Goal: Task Accomplishment & Management: Manage account settings

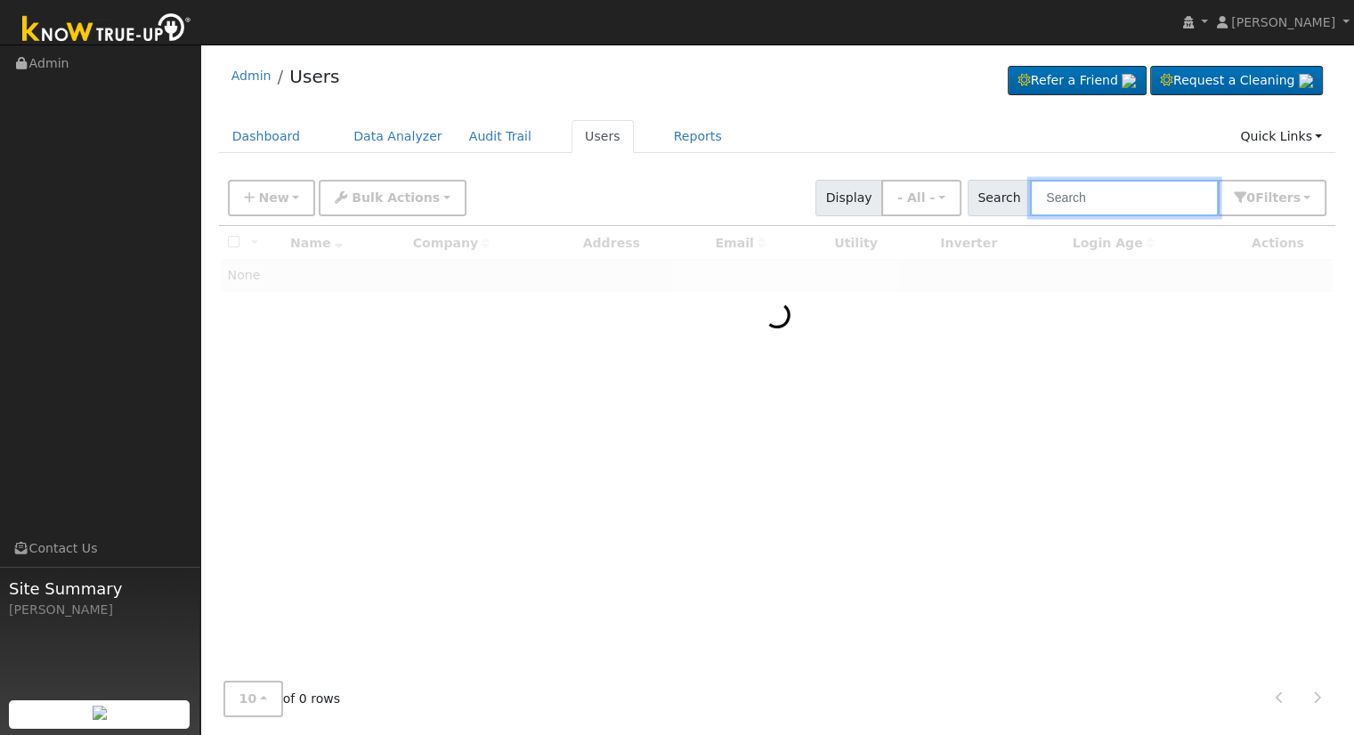
click at [1133, 193] on input "text" at bounding box center [1124, 198] width 189 height 37
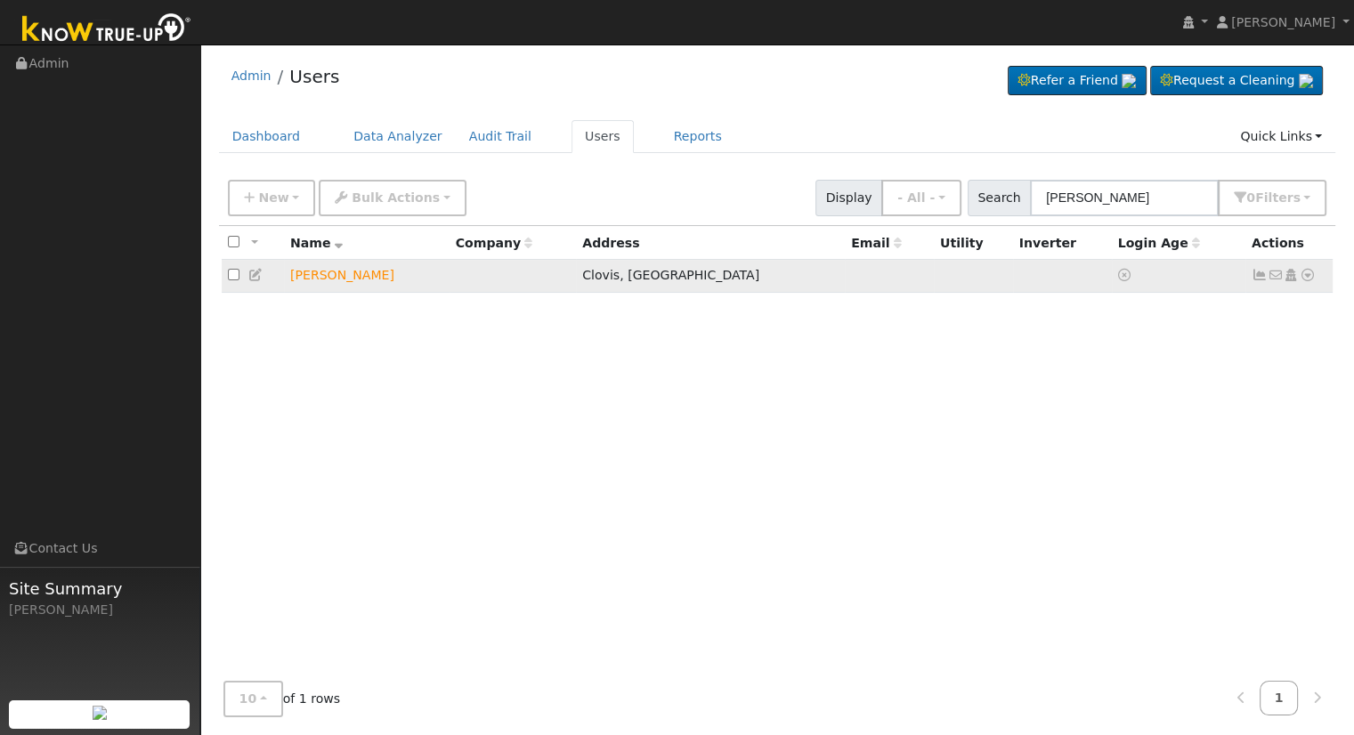
click at [1303, 281] on icon at bounding box center [1308, 275] width 16 height 12
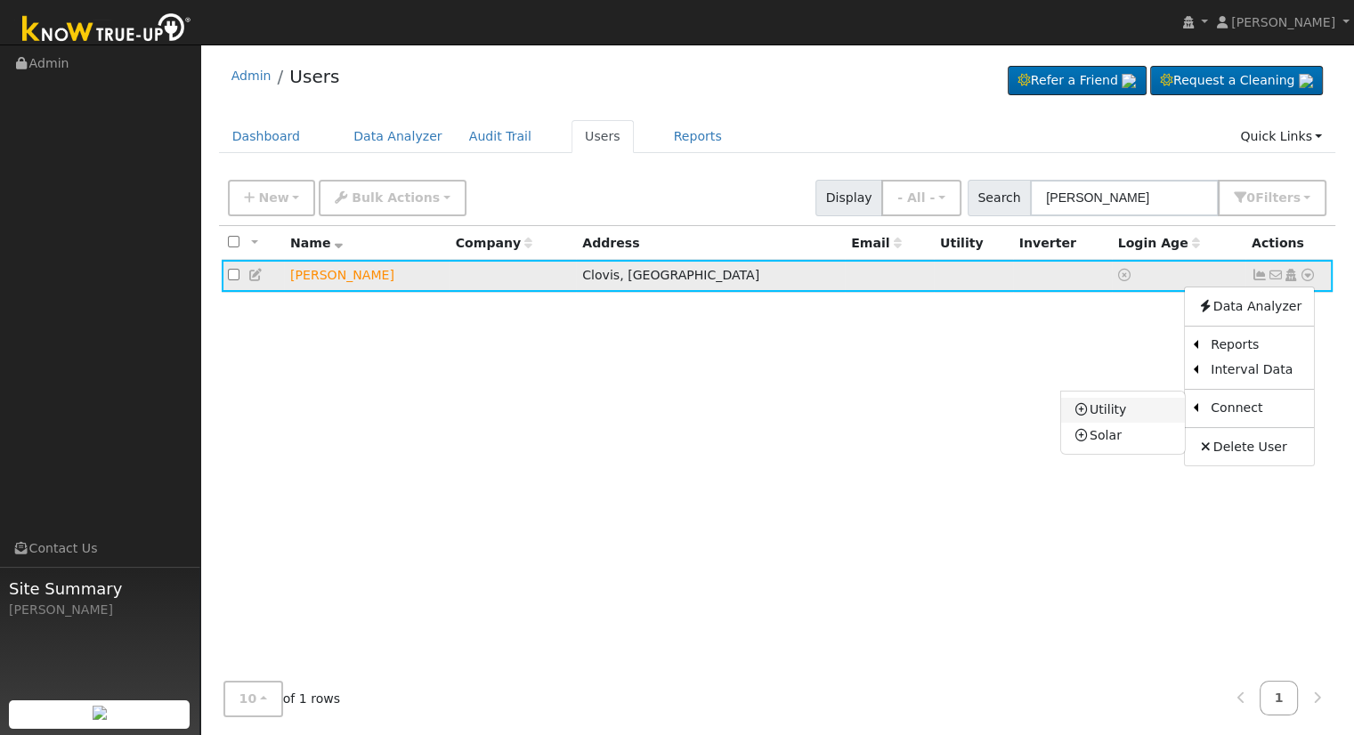
click at [1134, 411] on link "Utility" at bounding box center [1123, 410] width 124 height 25
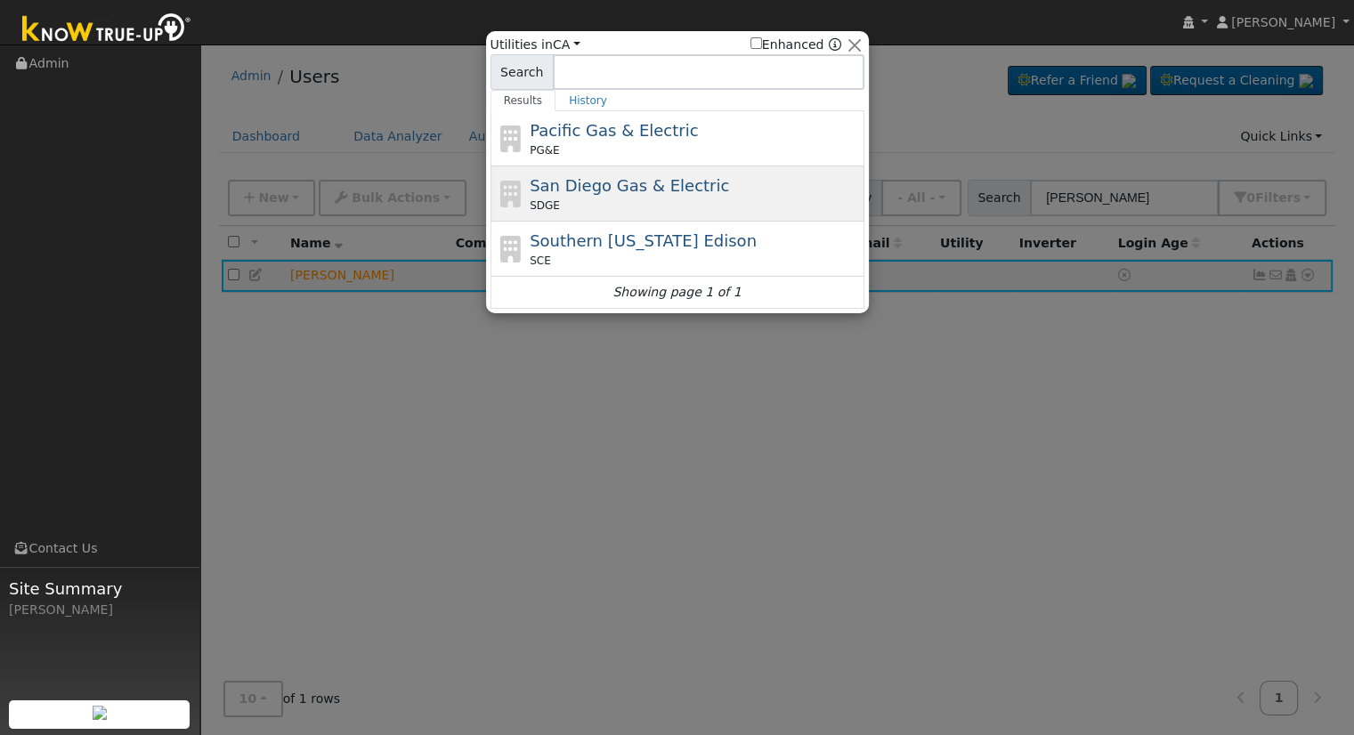
click at [720, 182] on div "San Diego Gas & Electric SDGE" at bounding box center [695, 194] width 330 height 40
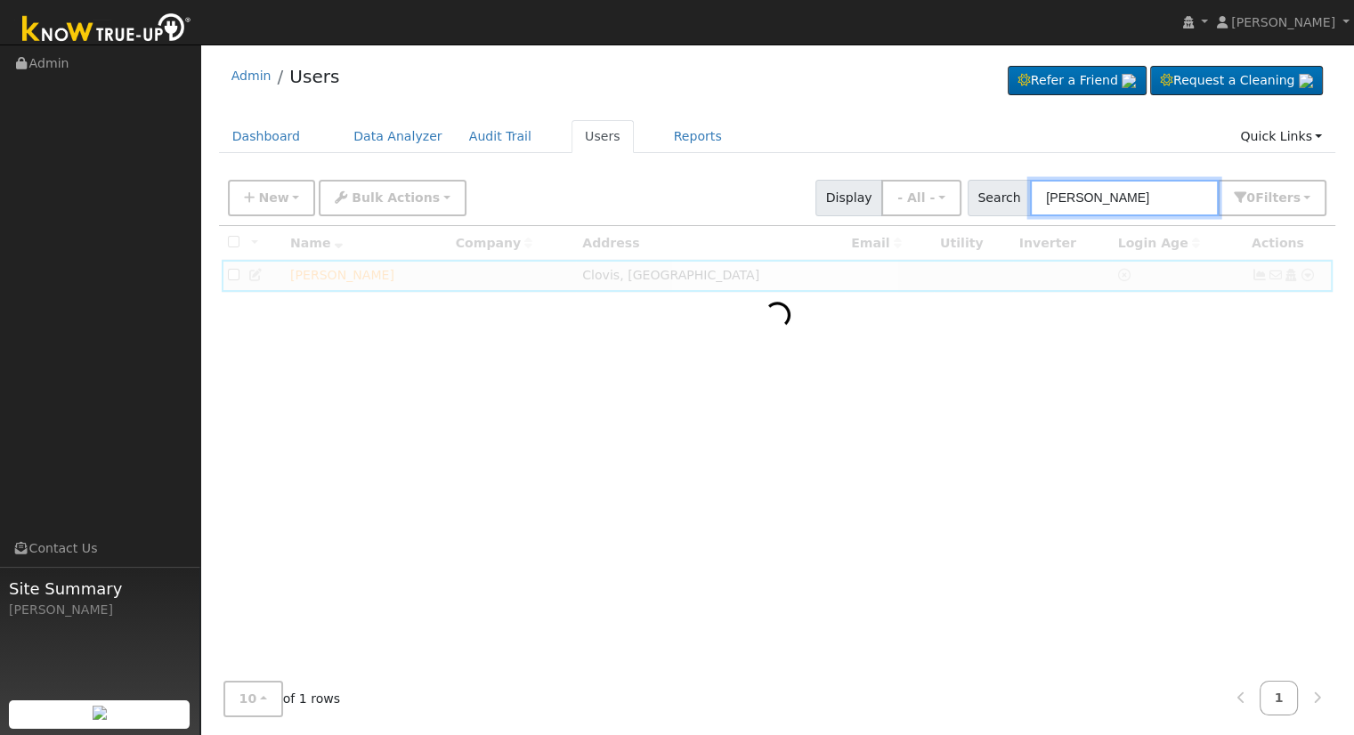
click at [1157, 204] on input "Johnny Valle" at bounding box center [1124, 198] width 189 height 37
type input "[PERSON_NAME]"
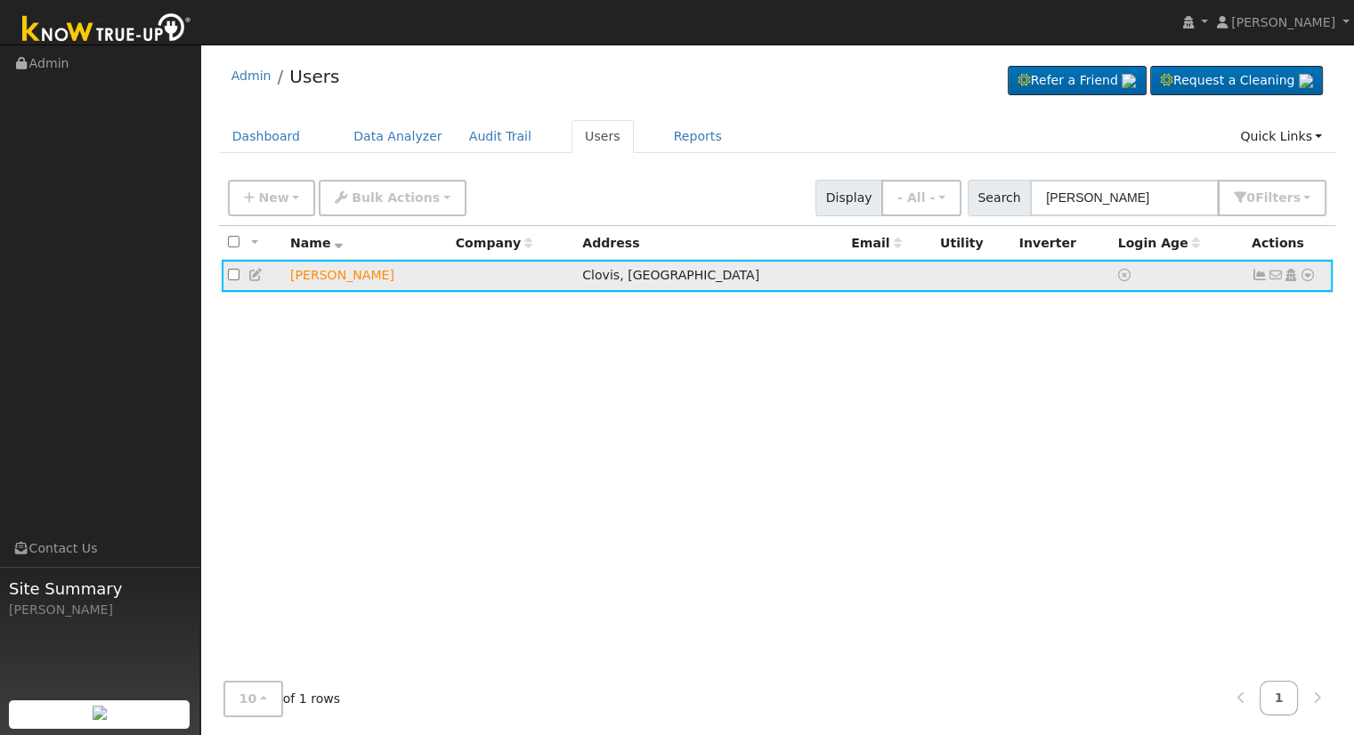
click at [1304, 275] on icon at bounding box center [1308, 275] width 16 height 12
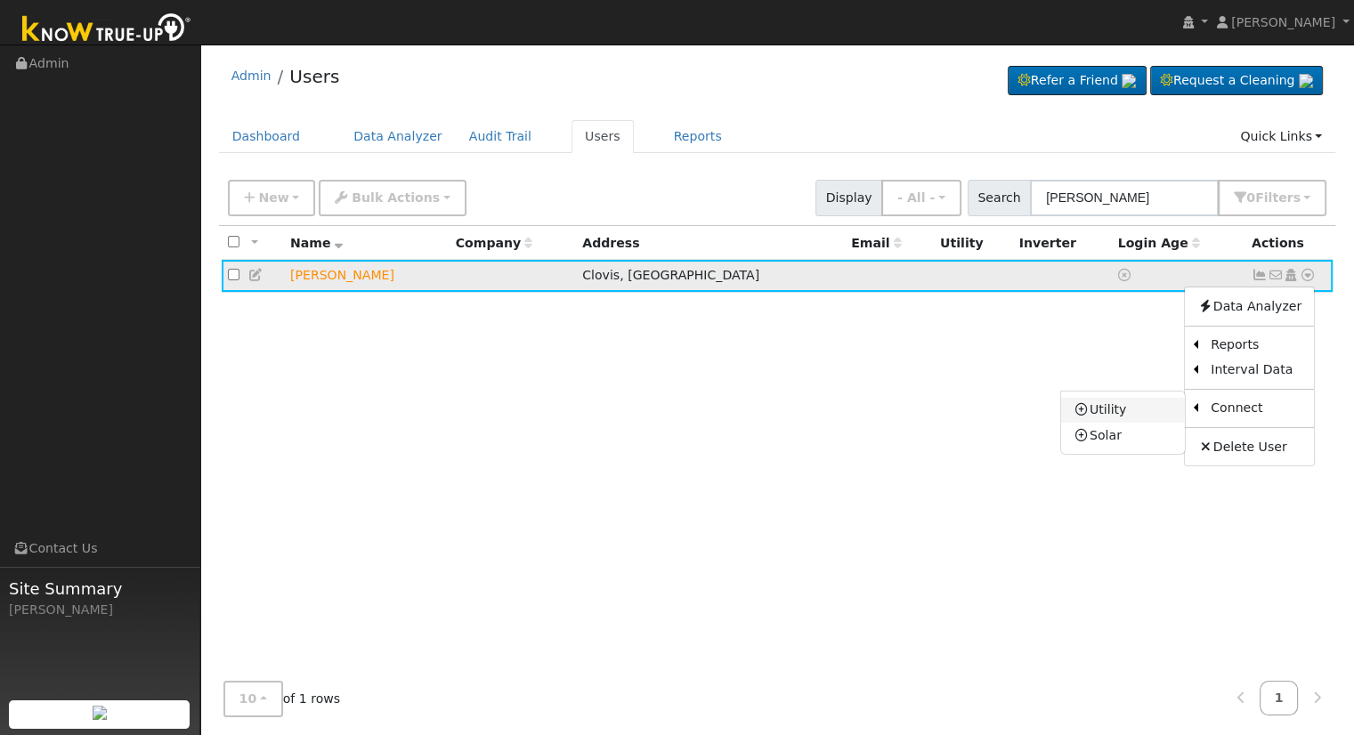
click at [1096, 414] on link "Utility" at bounding box center [1123, 410] width 124 height 25
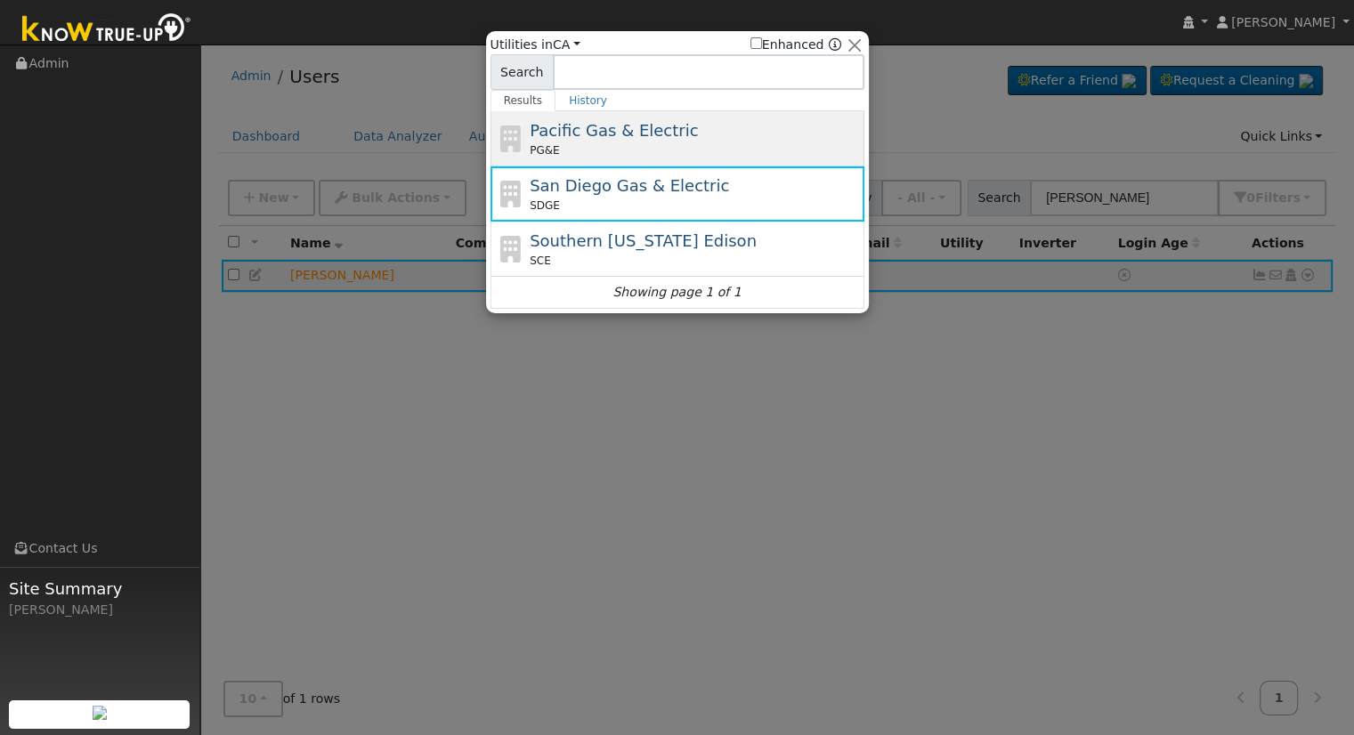
click at [616, 115] on div "Pacific Gas & Electric PG&E" at bounding box center [678, 138] width 374 height 55
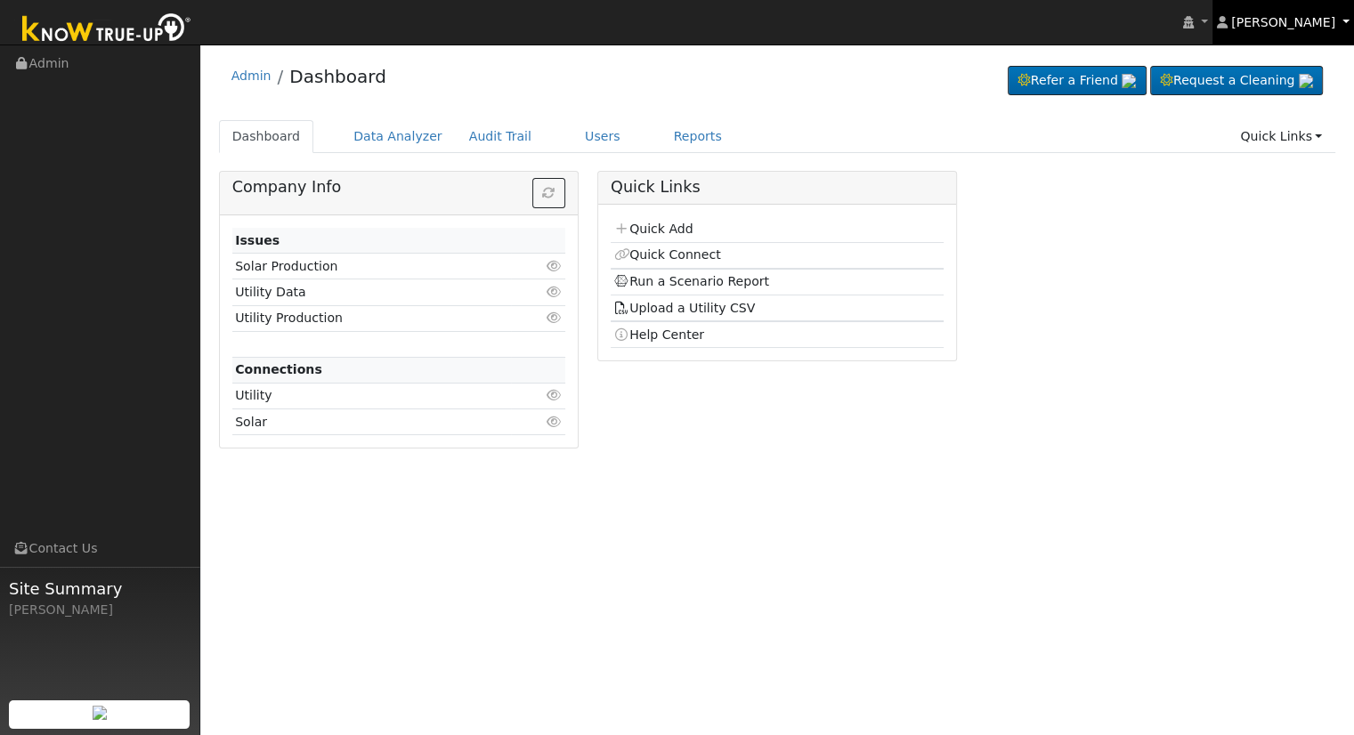
click at [1295, 23] on span "[PERSON_NAME]" at bounding box center [1283, 22] width 104 height 14
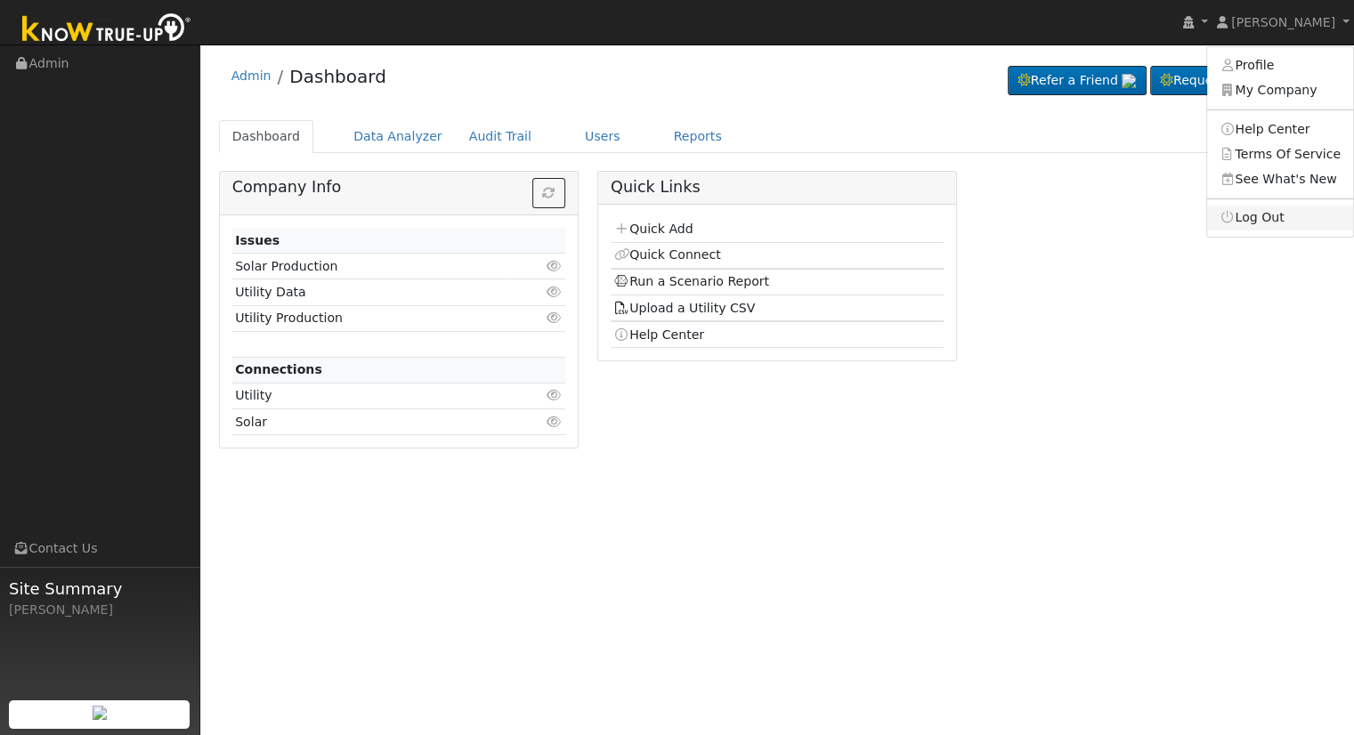
click at [1268, 220] on link "Log Out" at bounding box center [1280, 218] width 146 height 25
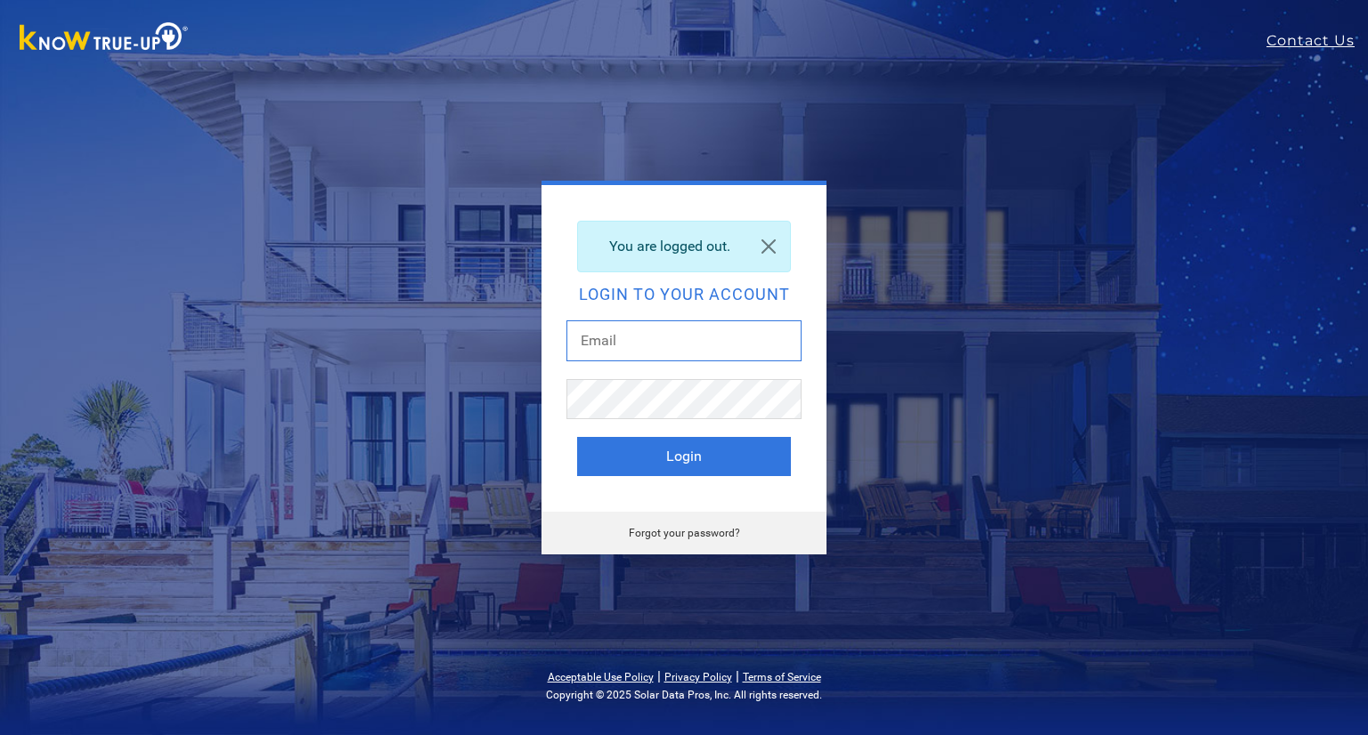
click at [692, 336] on input "text" at bounding box center [683, 341] width 235 height 41
type input "ericc@solarnegotiators.com"
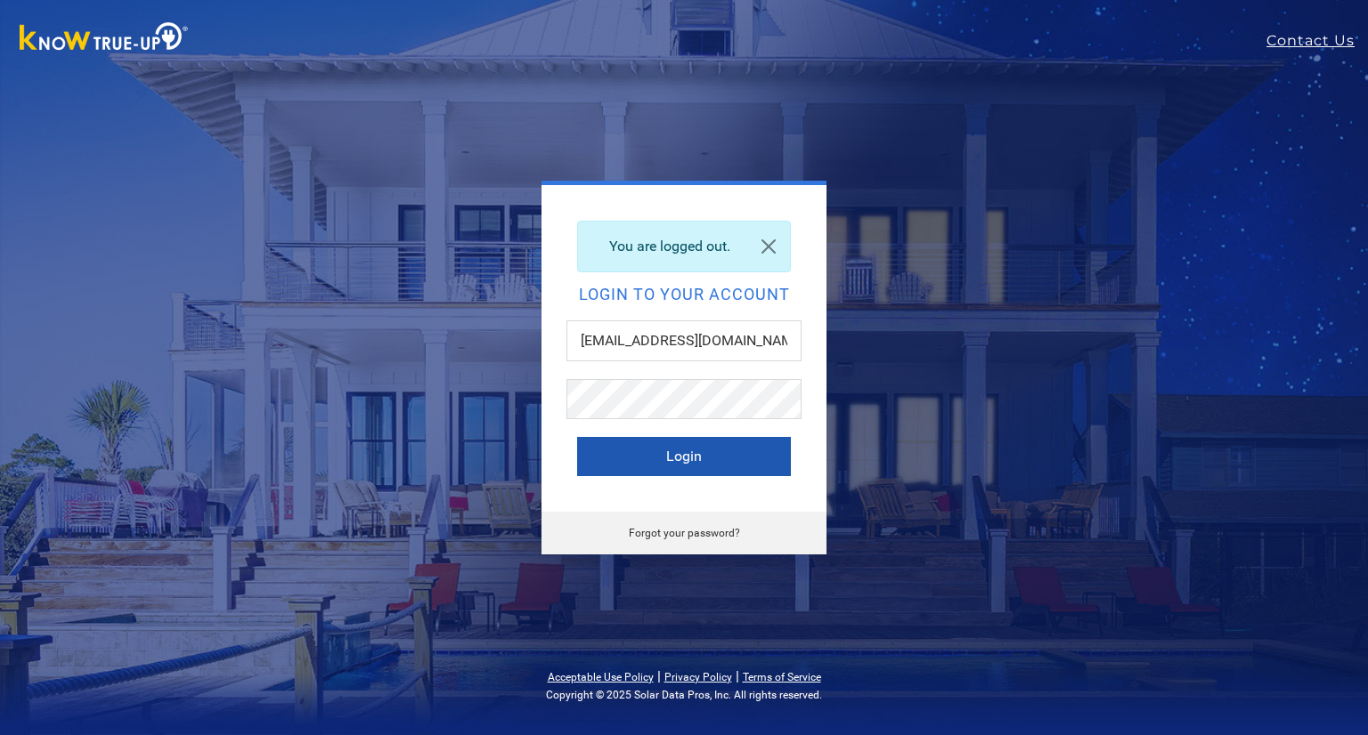
click at [675, 459] on button "Login" at bounding box center [684, 456] width 214 height 39
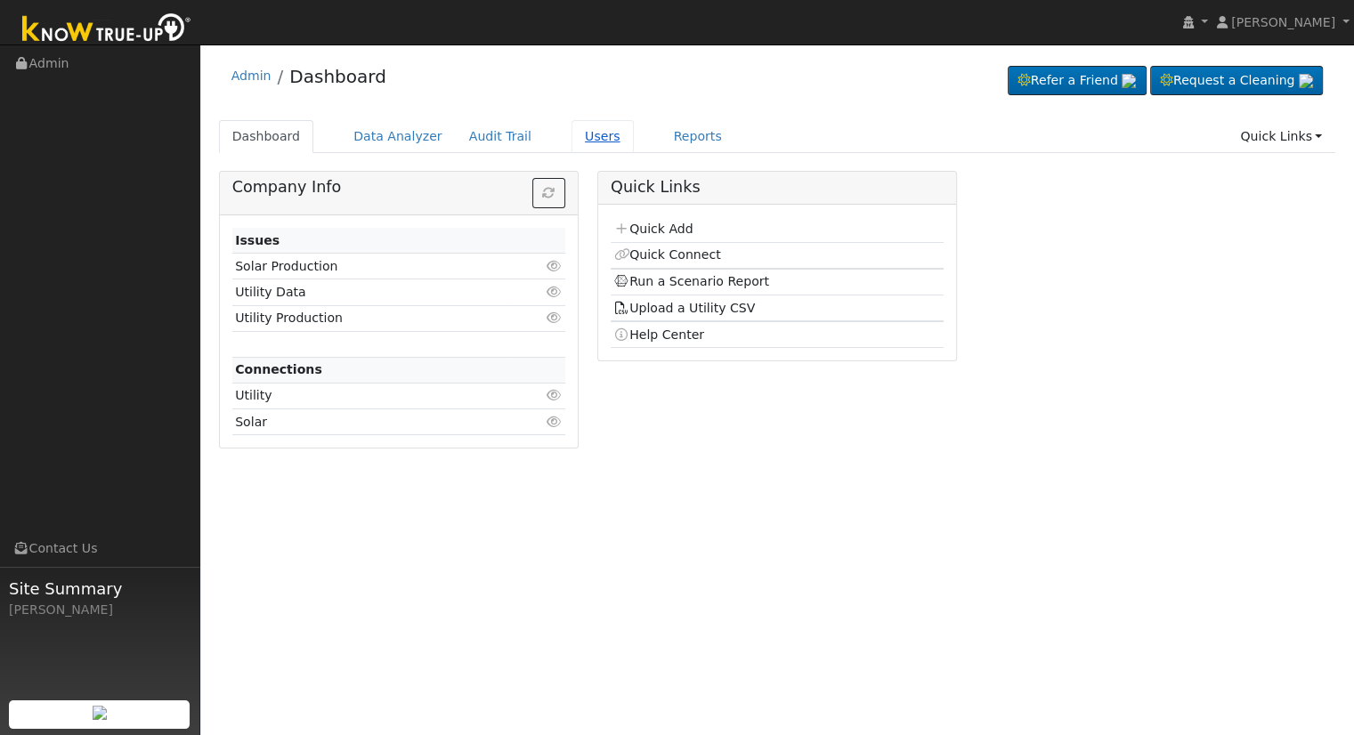
click at [572, 142] on link "Users" at bounding box center [603, 136] width 62 height 33
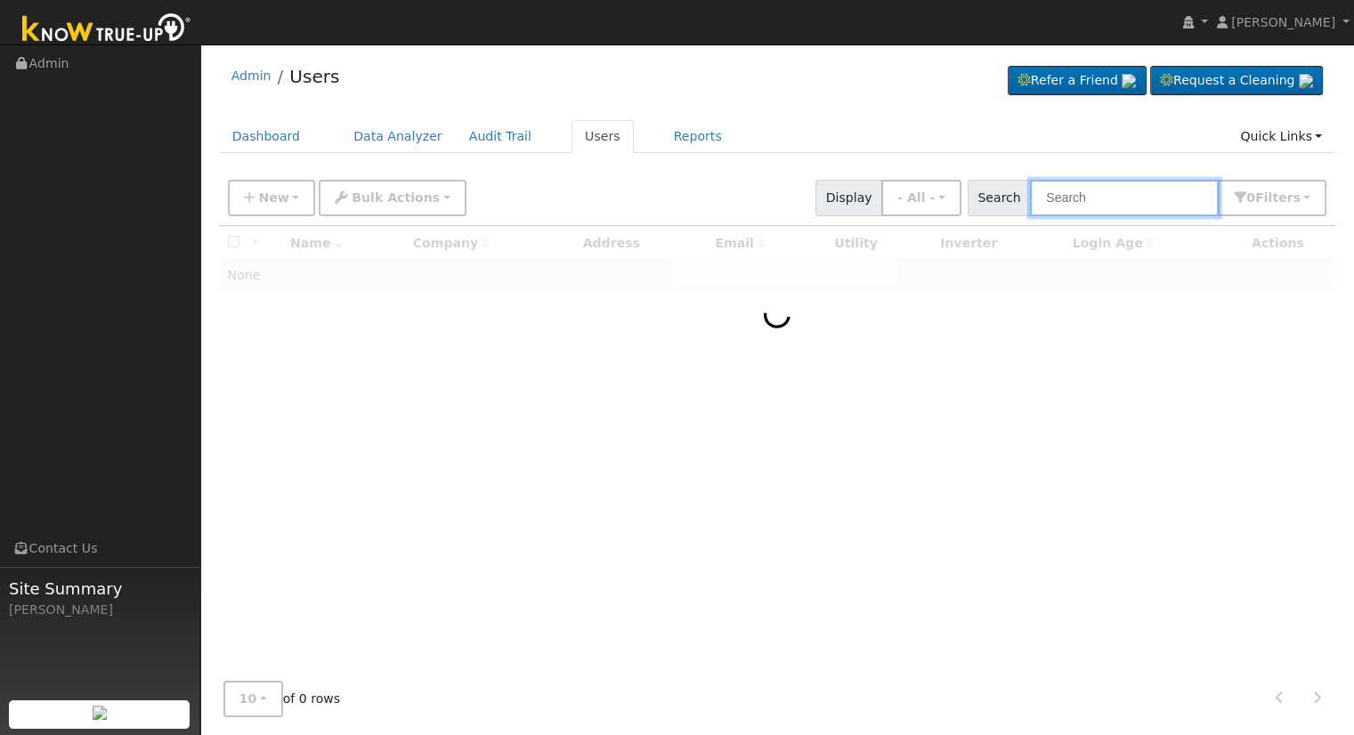
click at [1125, 191] on input "text" at bounding box center [1124, 198] width 189 height 37
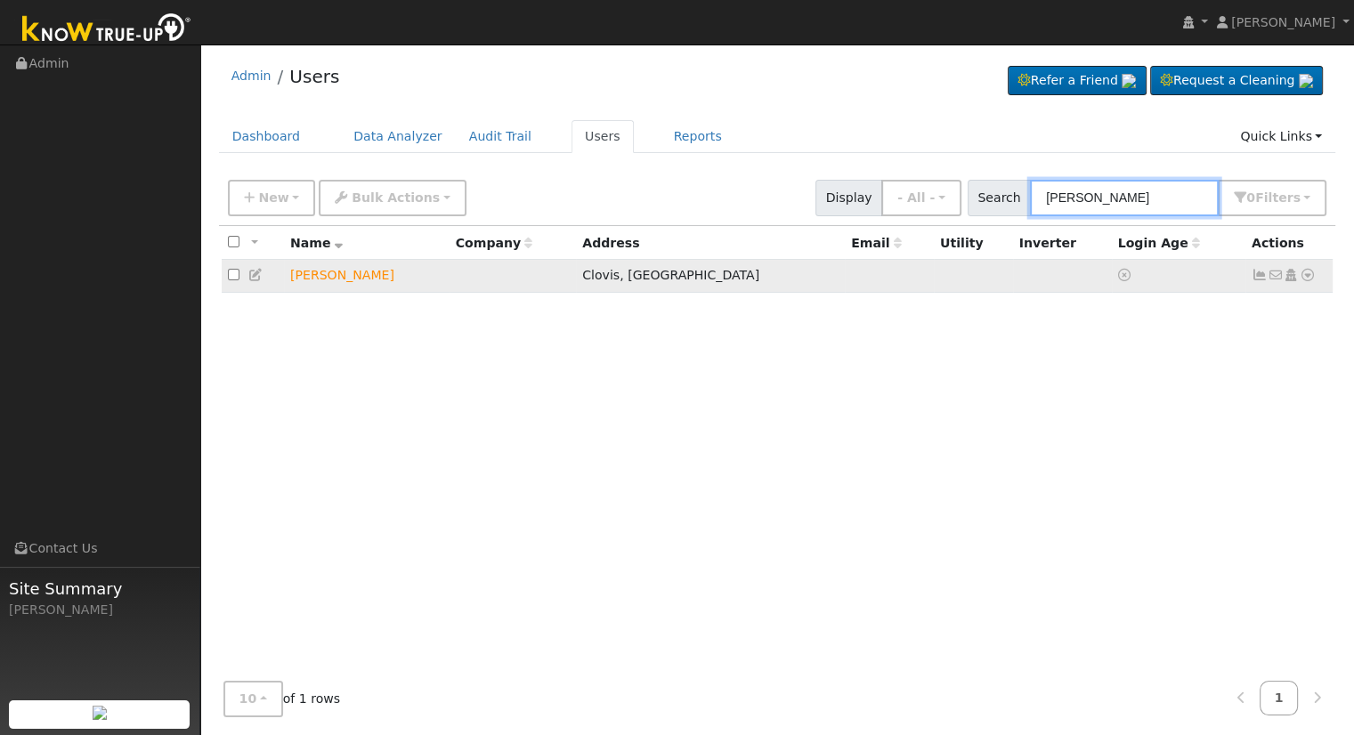
type input "[PERSON_NAME]"
click at [1290, 279] on icon at bounding box center [1291, 275] width 16 height 12
